Goal: Information Seeking & Learning: Learn about a topic

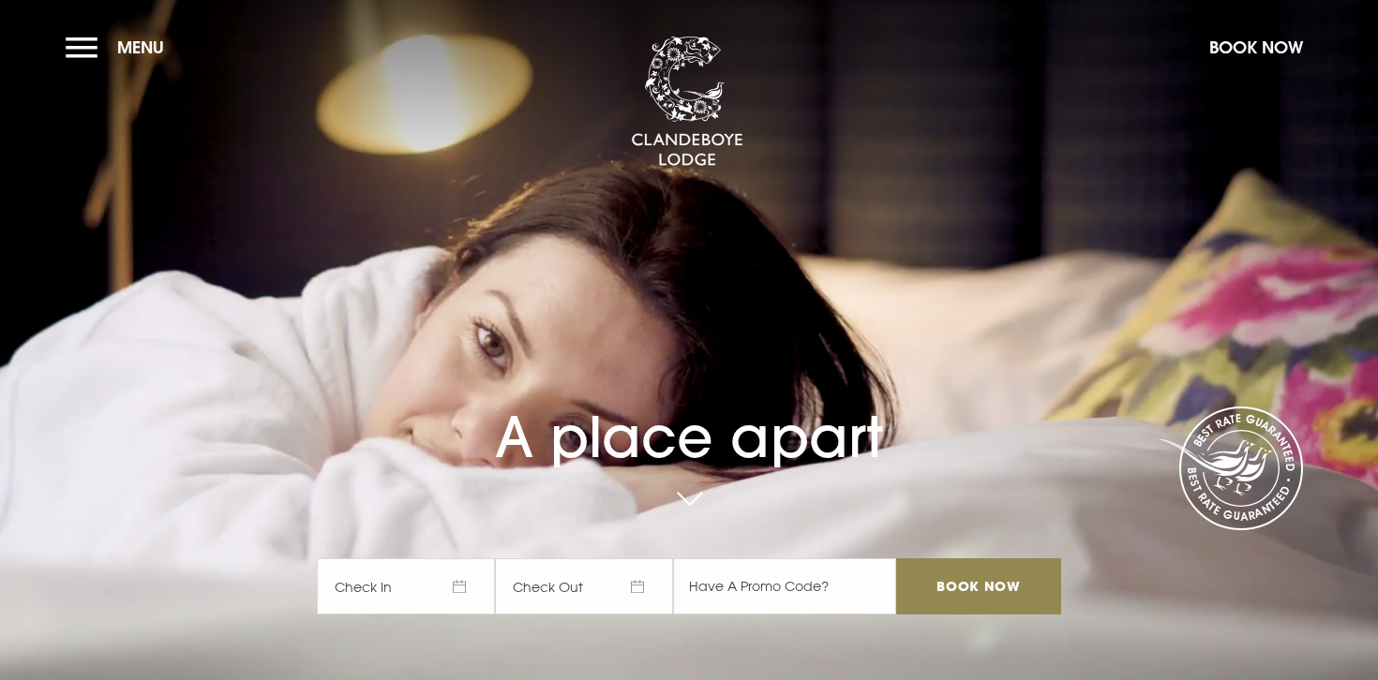
click at [59, 37] on section "A place apart Check In Check Out Mon Tue Wed Thur Fri Sat Sun Mon Tue Wed Thur …" at bounding box center [689, 340] width 1378 height 680
click at [70, 39] on button "Menu" at bounding box center [120, 47] width 108 height 40
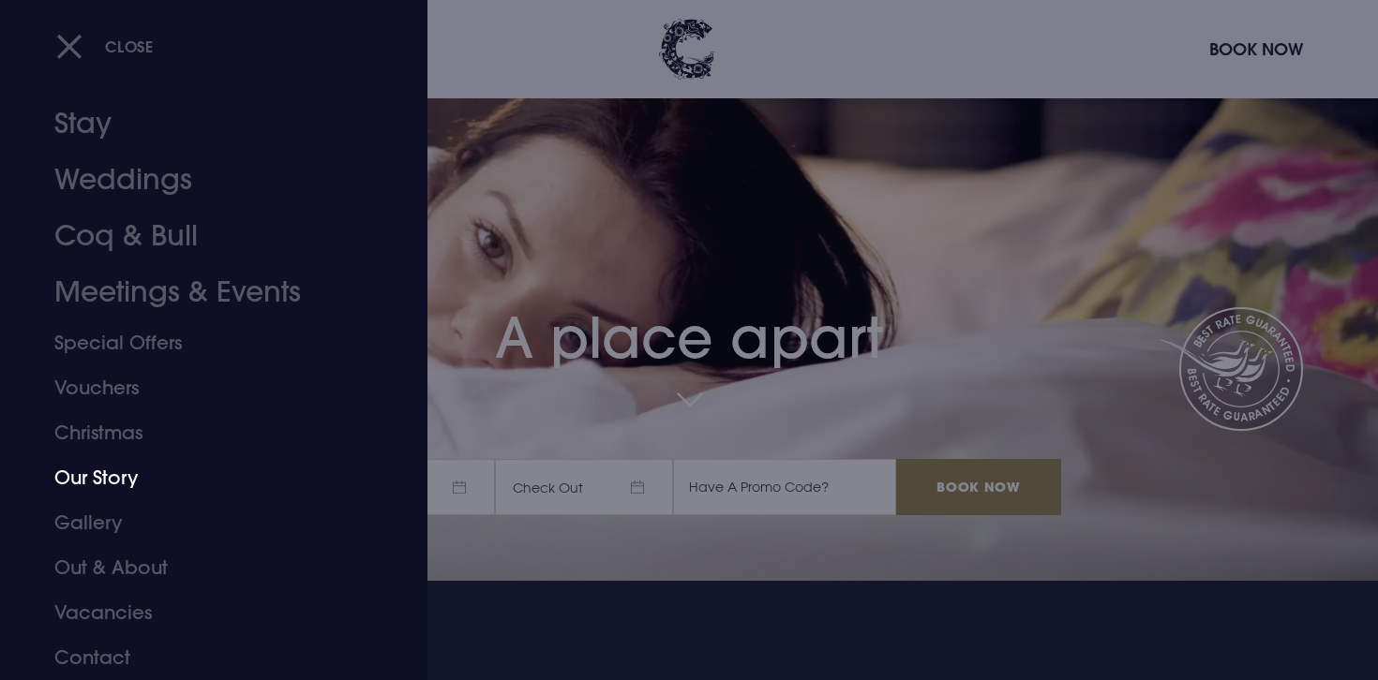
scroll to position [134, 0]
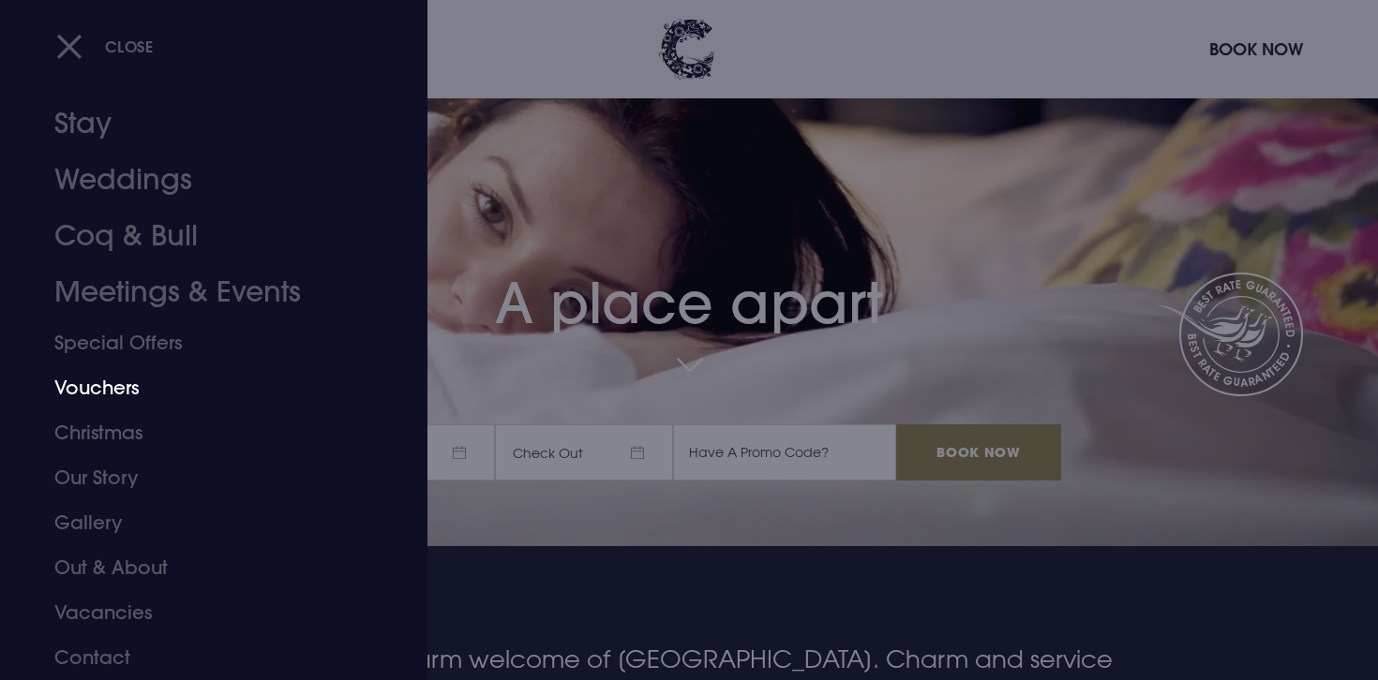
click at [113, 385] on link "Vouchers" at bounding box center [202, 388] width 296 height 45
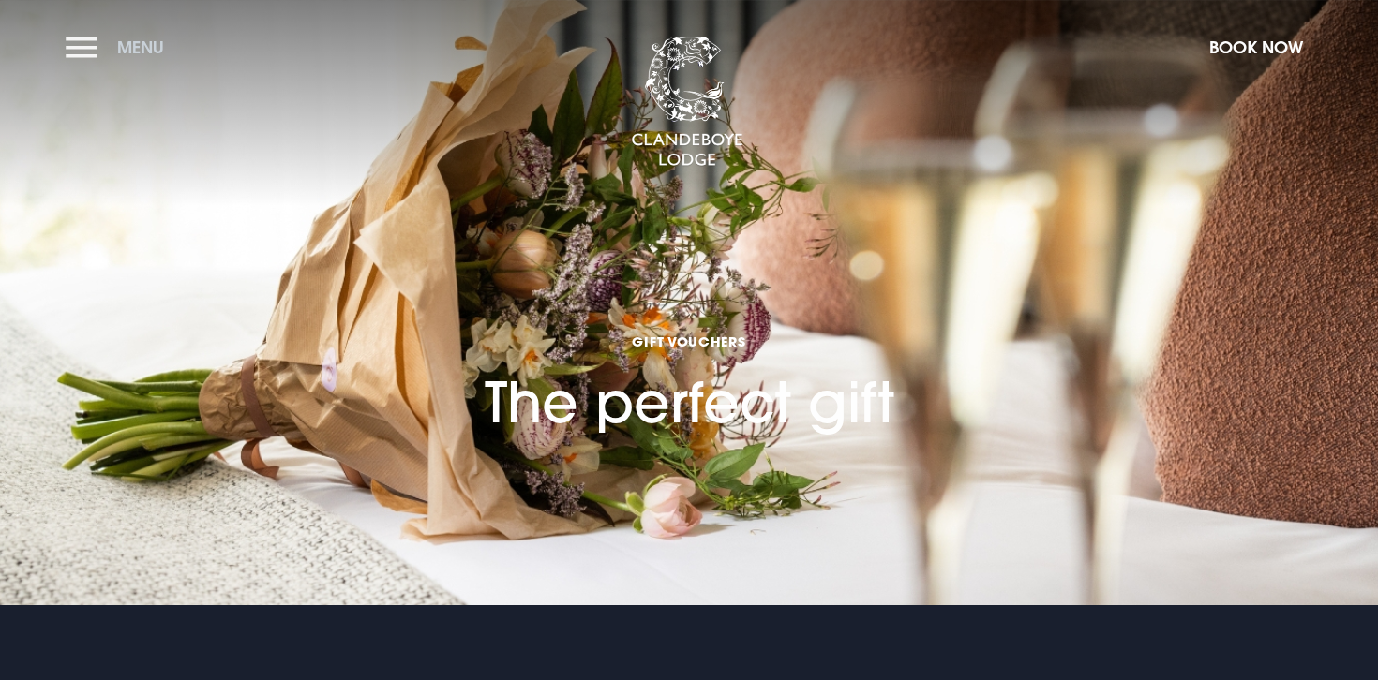
click at [73, 49] on button "Menu" at bounding box center [120, 47] width 108 height 40
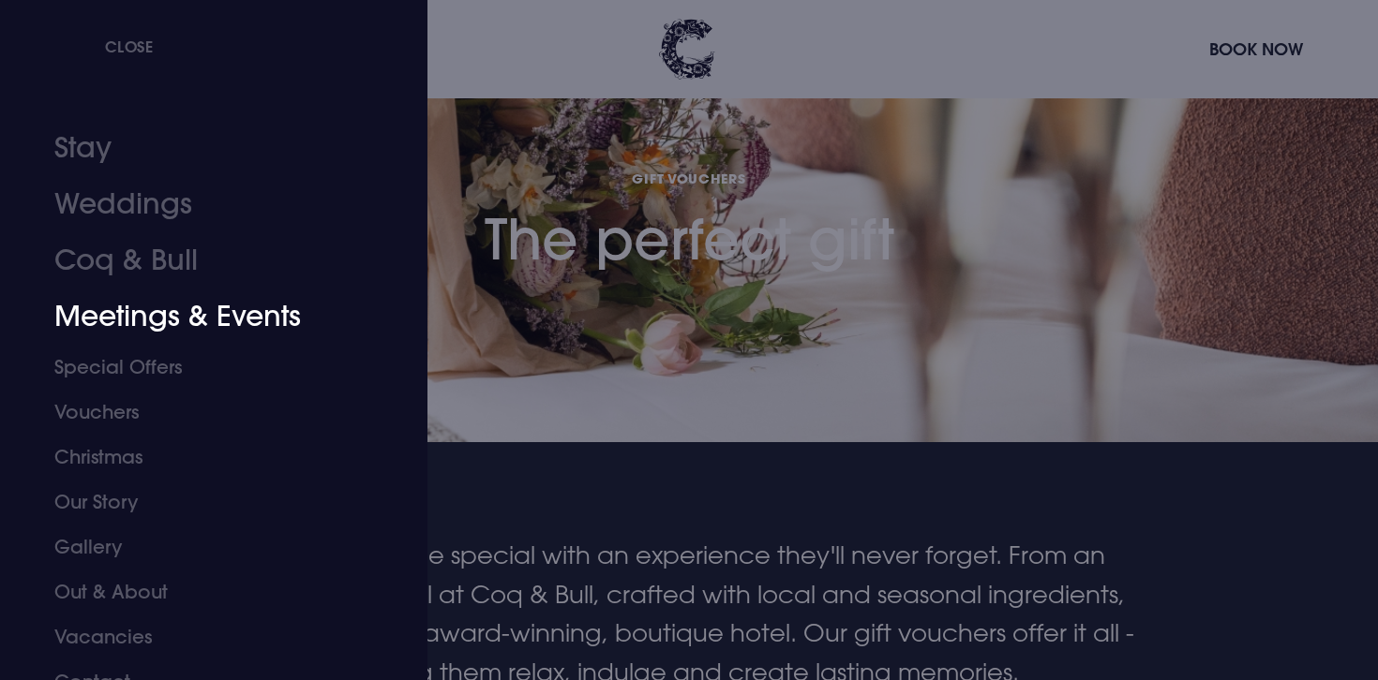
scroll to position [208, 0]
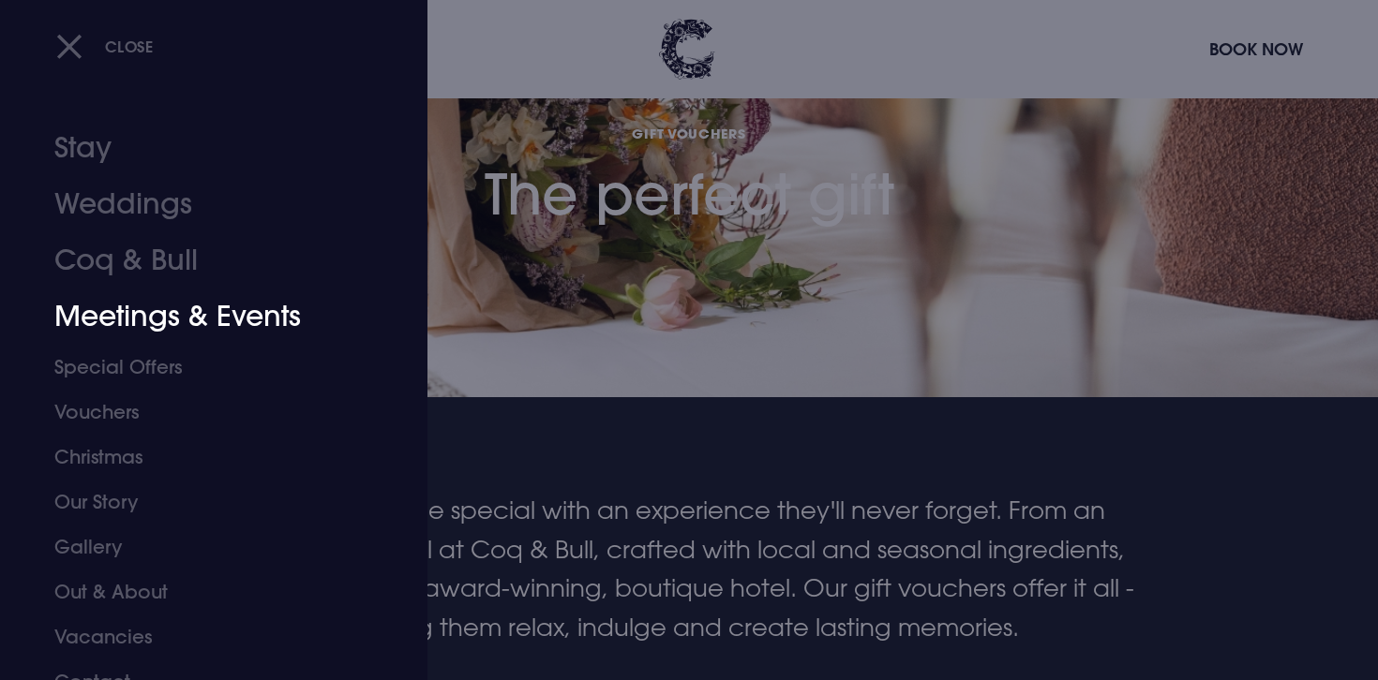
click at [199, 312] on link "Meetings & Events" at bounding box center [202, 317] width 296 height 56
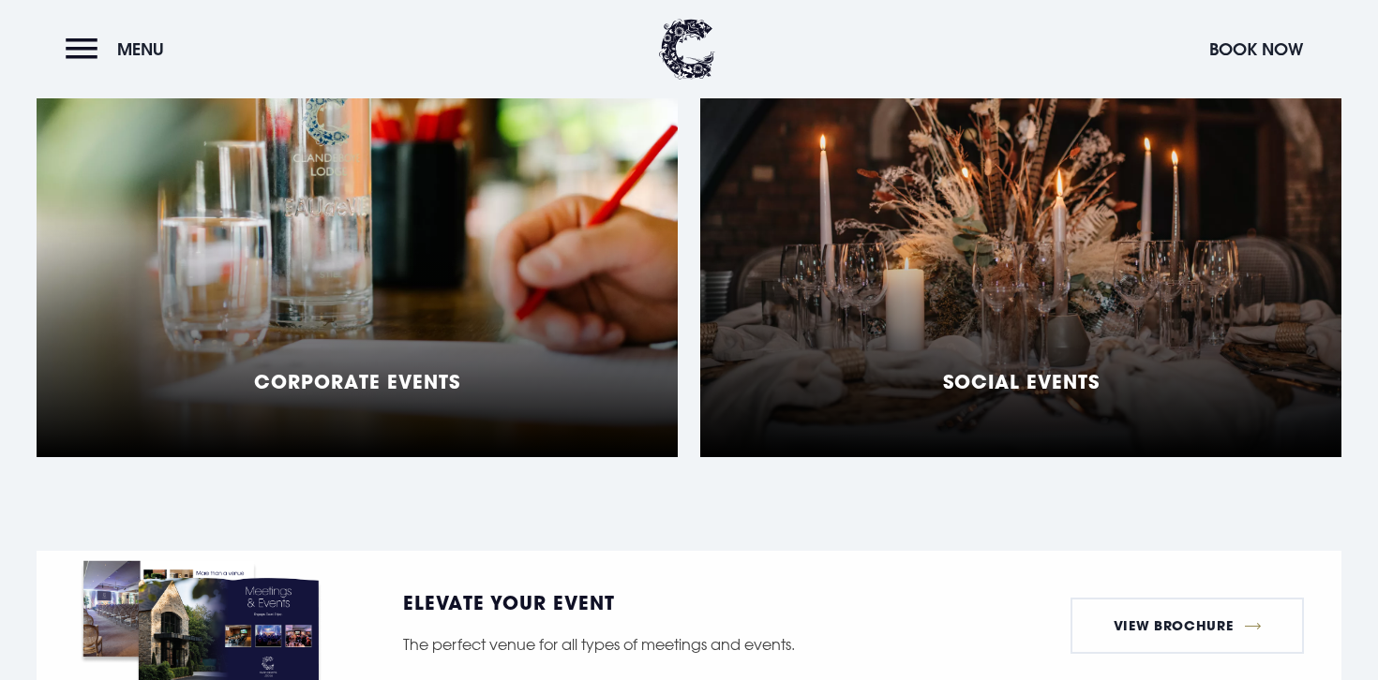
scroll to position [1601, 0]
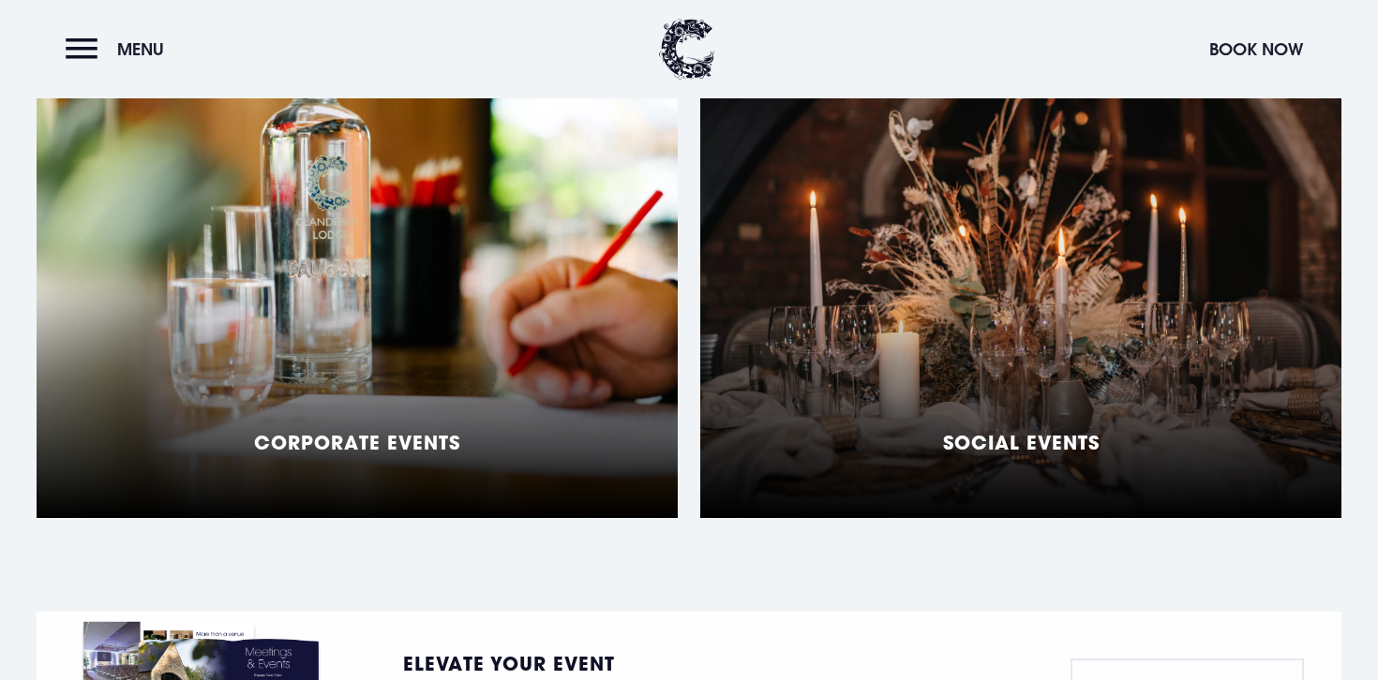
click at [853, 206] on div "Social Events" at bounding box center [1020, 284] width 641 height 469
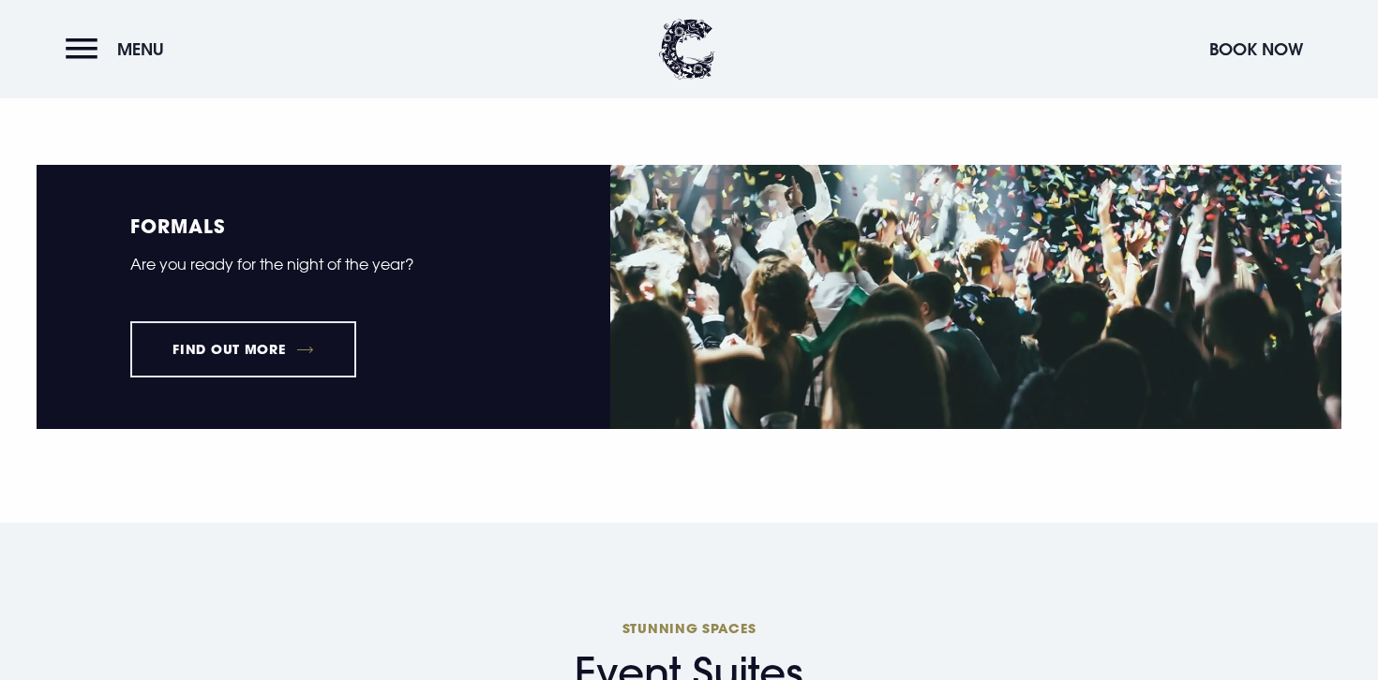
scroll to position [2362, 0]
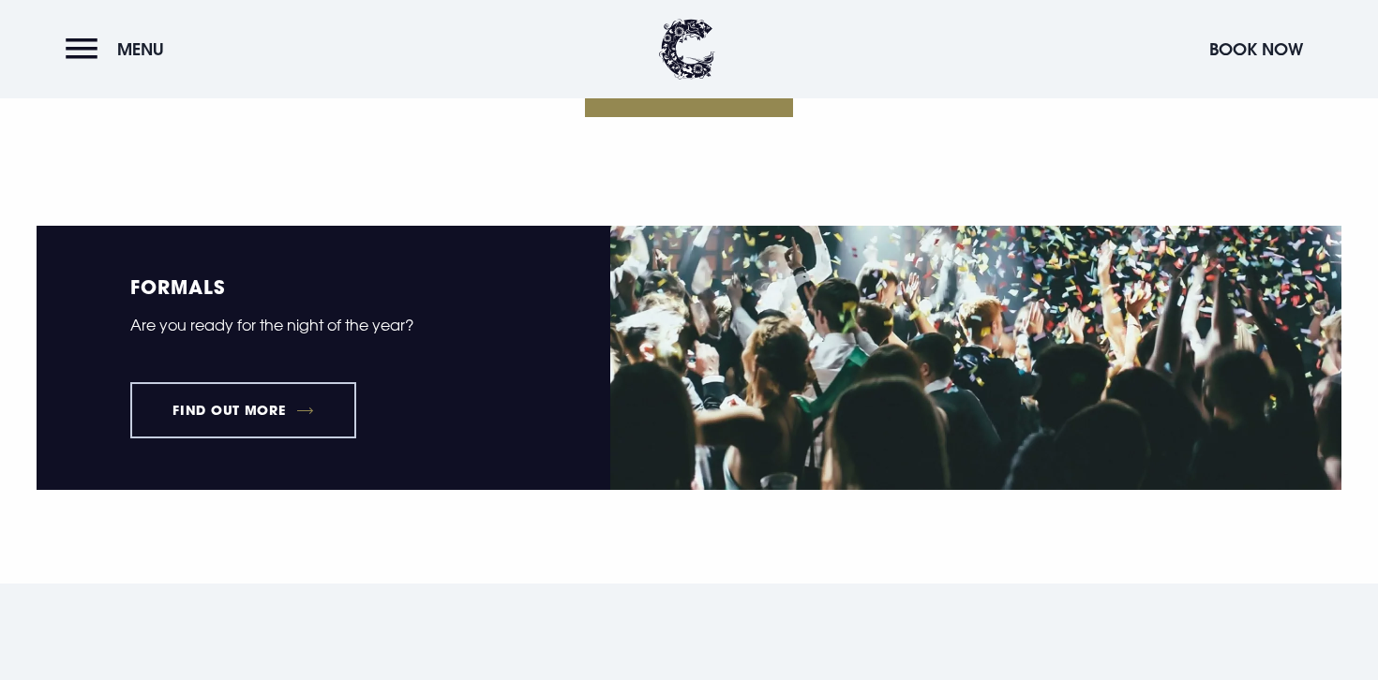
click at [185, 400] on link "Find out more" at bounding box center [243, 410] width 226 height 56
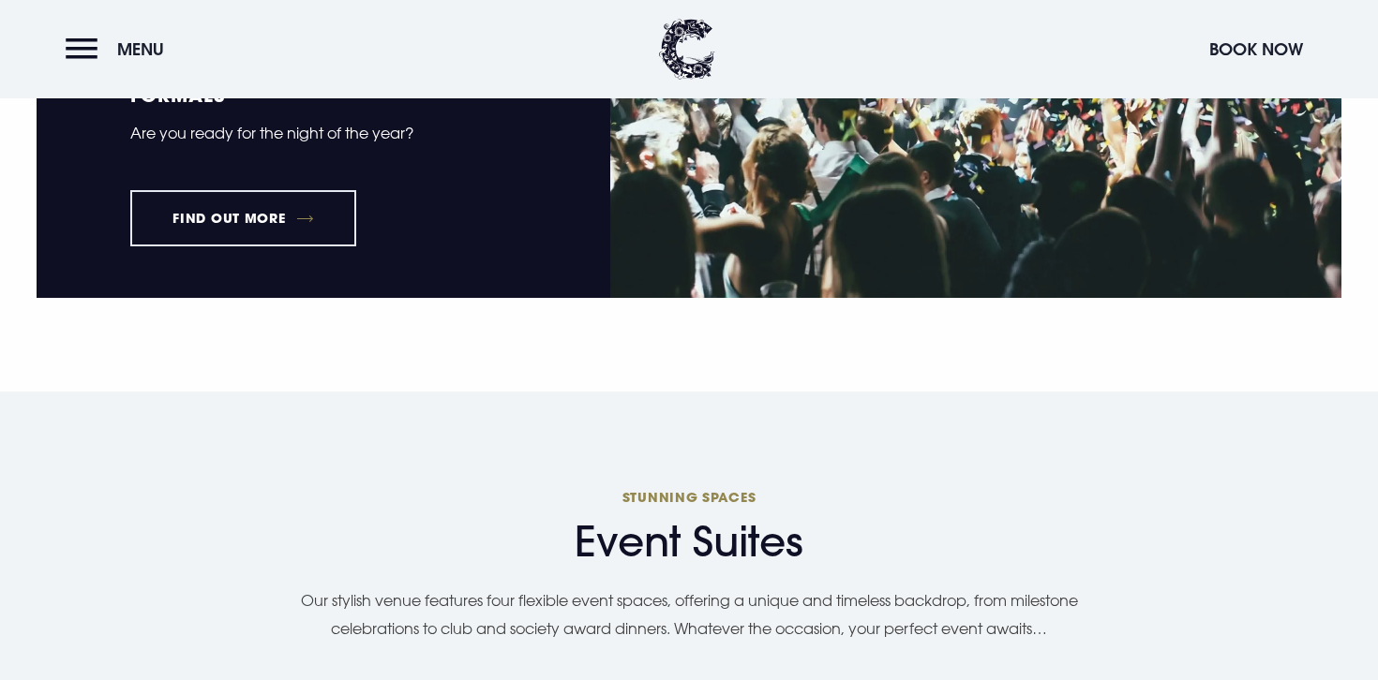
scroll to position [2355, 0]
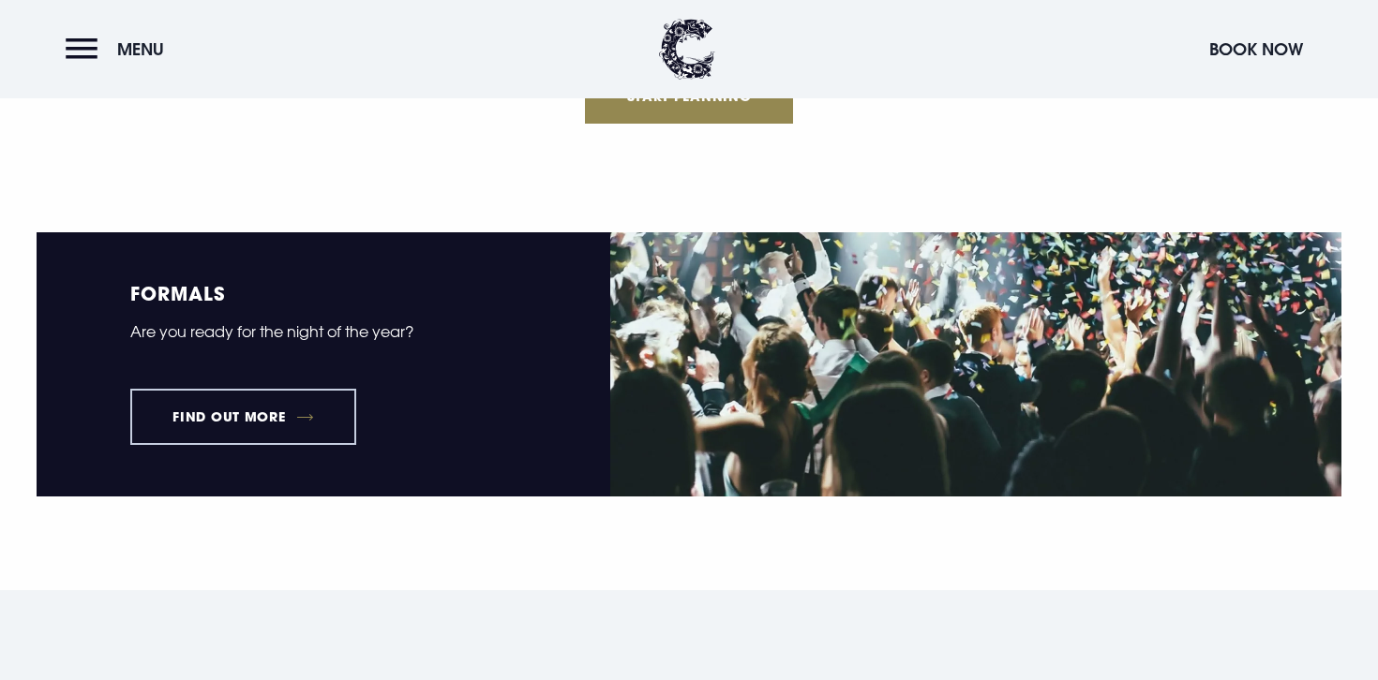
click at [299, 410] on link "Find out more" at bounding box center [243, 417] width 226 height 56
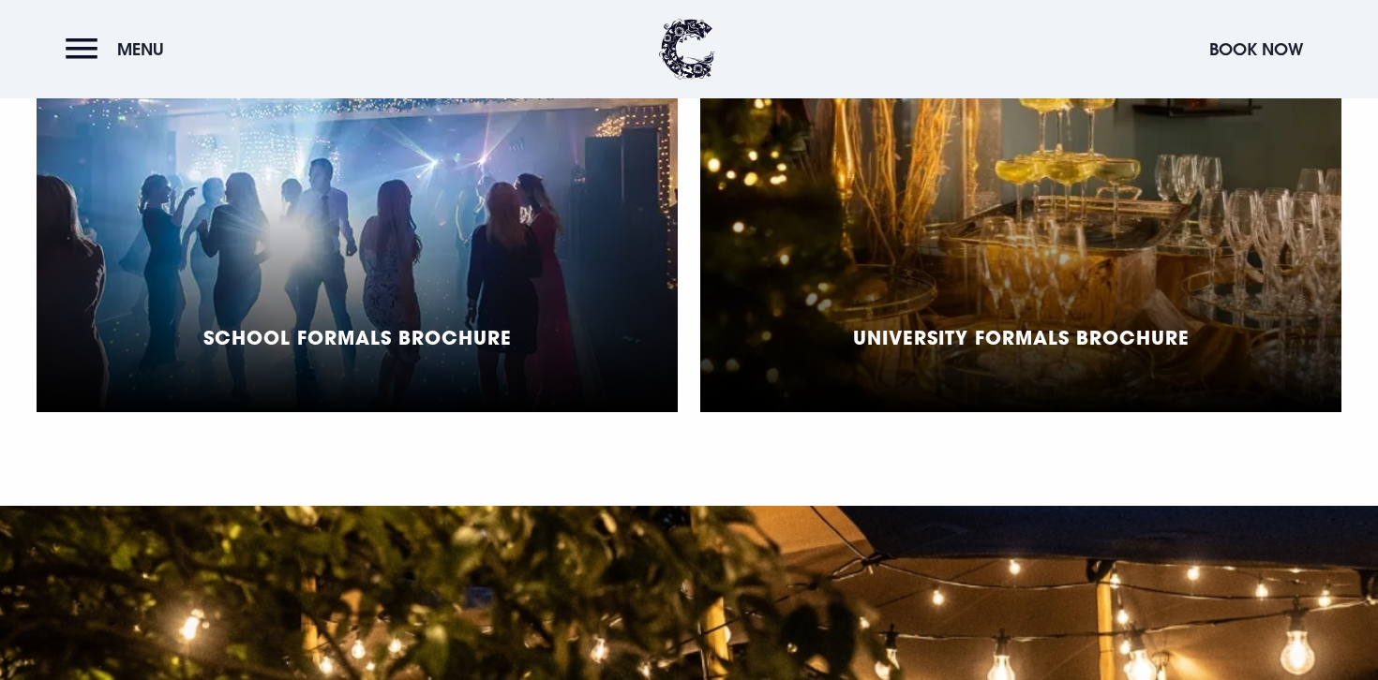
scroll to position [1568, 0]
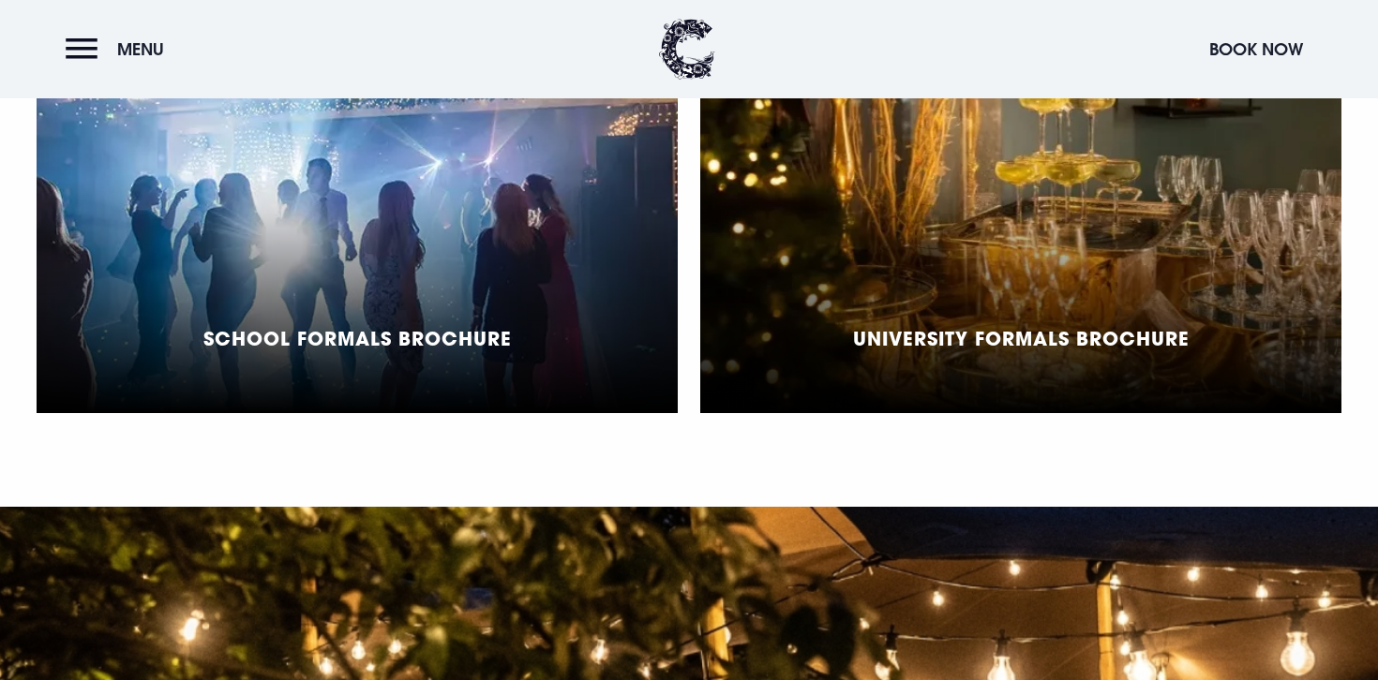
click at [452, 327] on h5 "School Formals Brochure" at bounding box center [357, 338] width 308 height 22
